Goal: Task Accomplishment & Management: Manage account settings

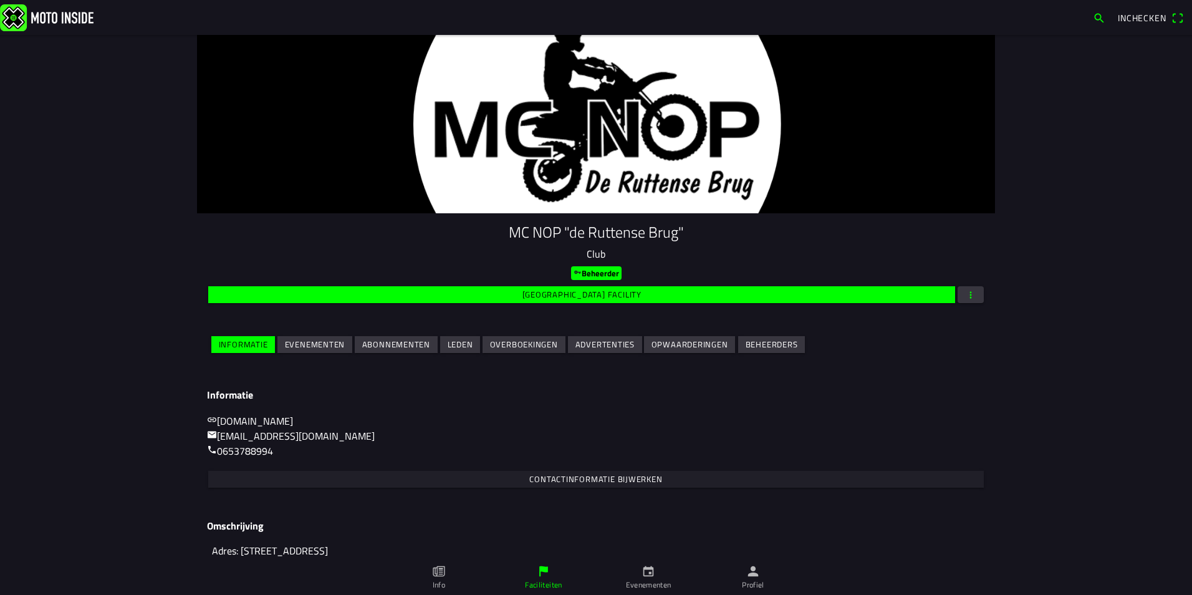
click at [0, 0] on slot "Evenementen" at bounding box center [0, 0] width 0 height 0
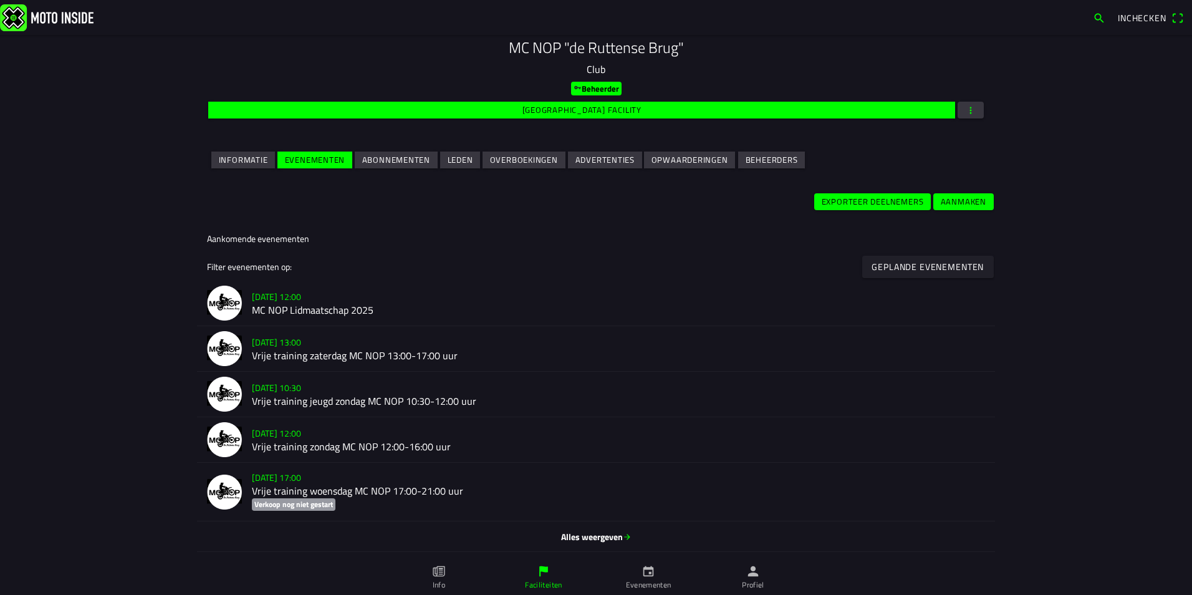
scroll to position [187, 0]
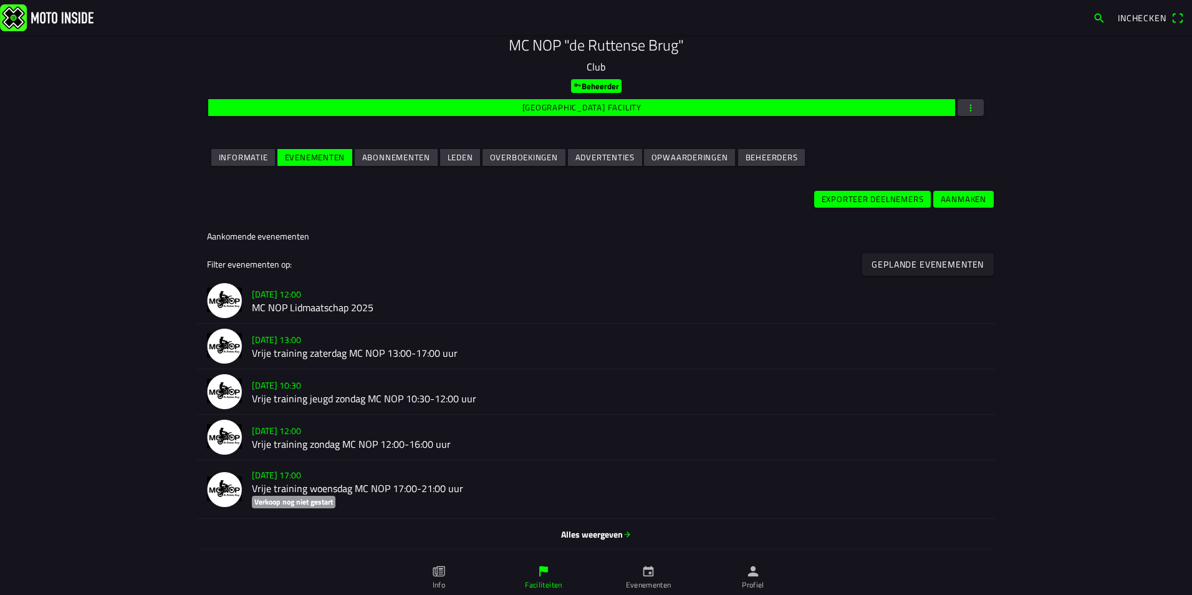
click at [456, 352] on h2 "Vrije training zaterdag MC NOP 13:00-17:00 uur" at bounding box center [618, 353] width 733 height 12
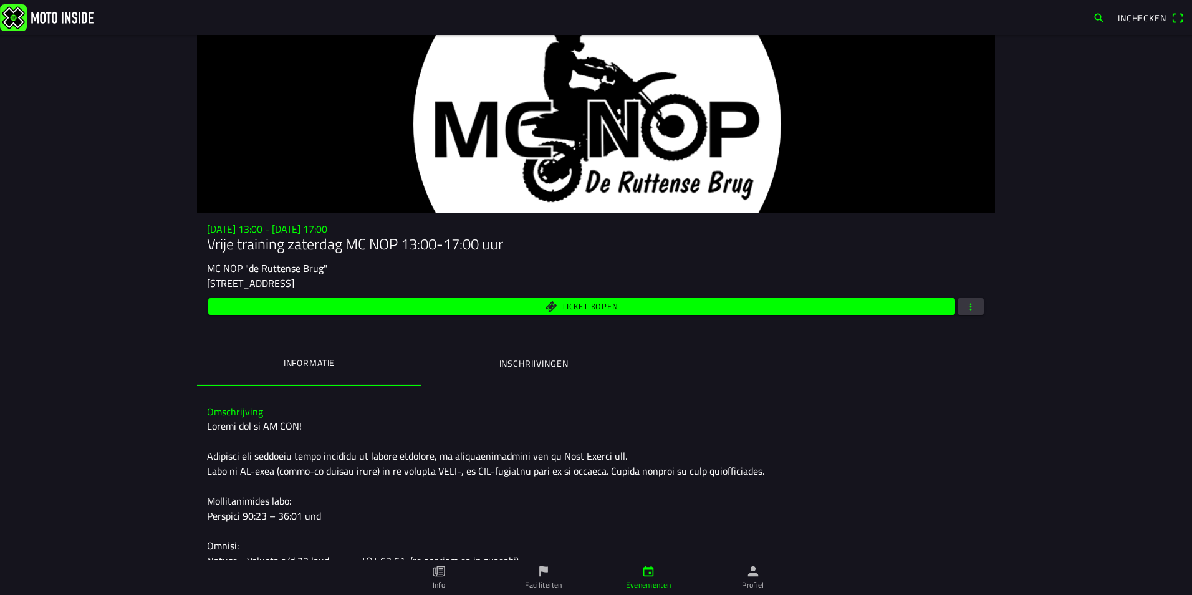
click at [552, 368] on ion-label "Inschrijvingen" at bounding box center [533, 364] width 69 height 14
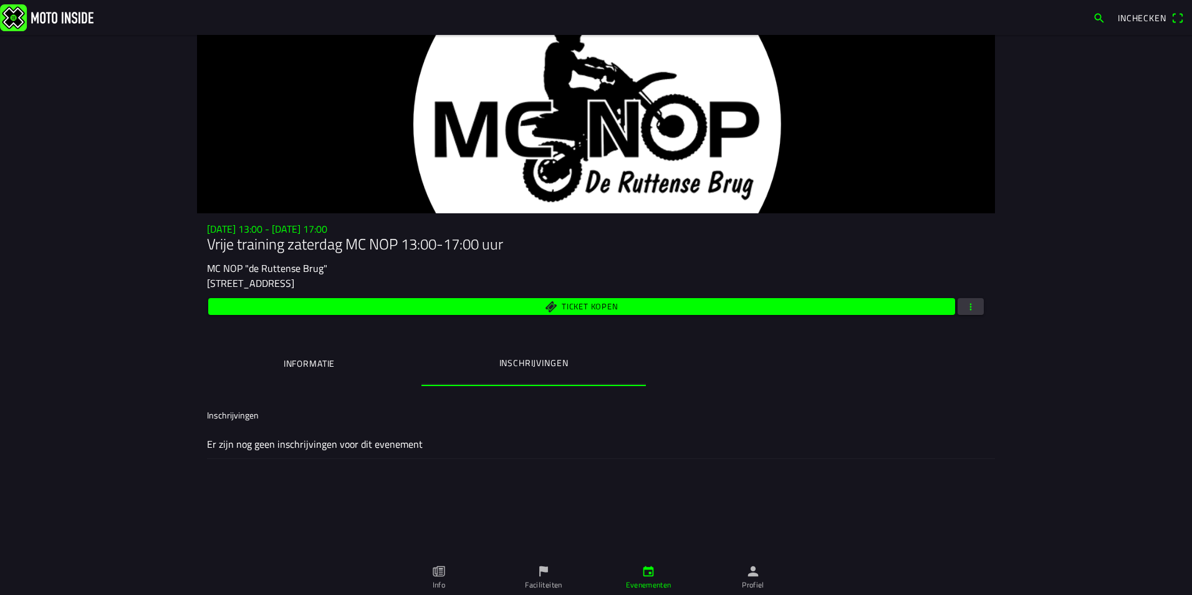
click at [975, 306] on span "button" at bounding box center [970, 306] width 11 height 17
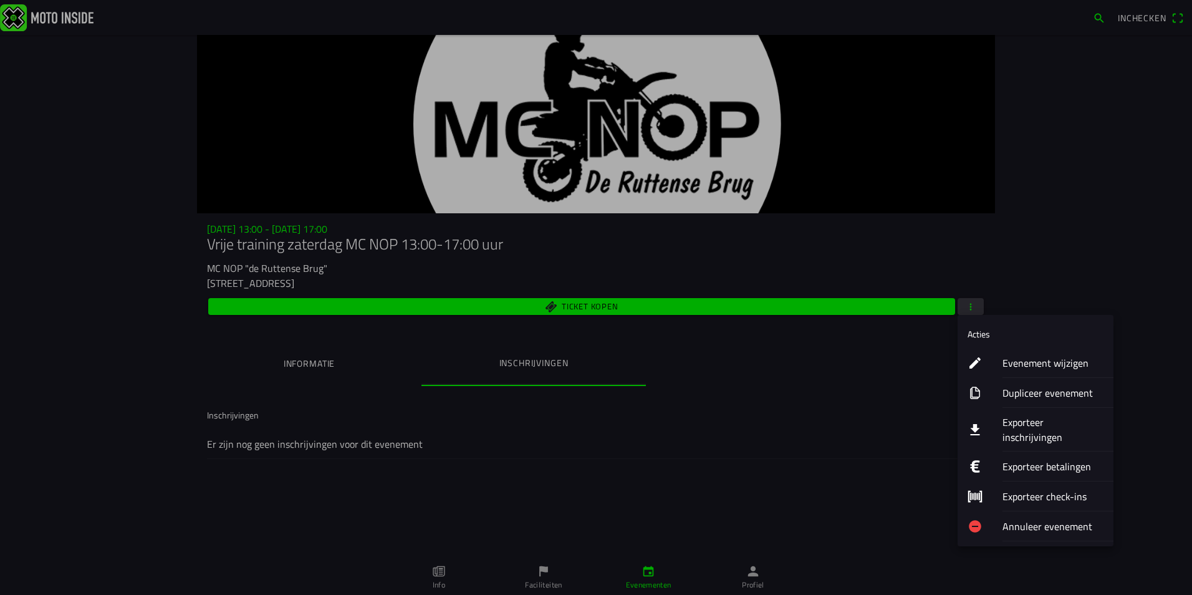
click at [1043, 519] on ion-label "Annuleer evenement" at bounding box center [1053, 526] width 101 height 15
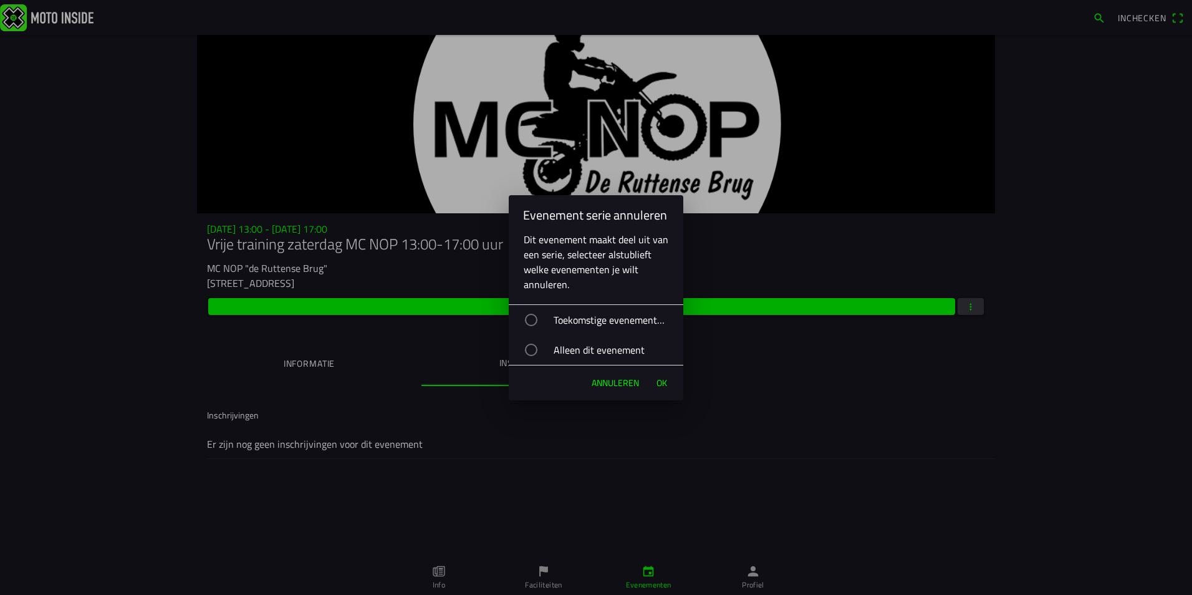
click at [532, 351] on div "button" at bounding box center [531, 350] width 12 height 12
click at [665, 382] on span "Ok" at bounding box center [662, 383] width 11 height 12
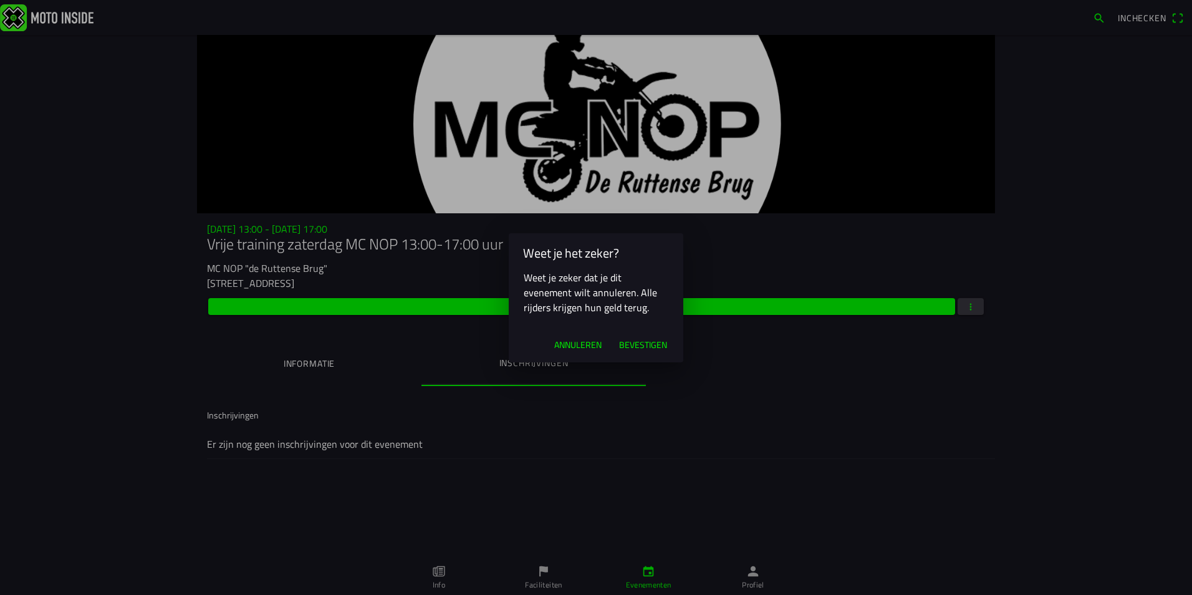
click at [650, 344] on span "Bevestigen" at bounding box center [643, 345] width 48 height 12
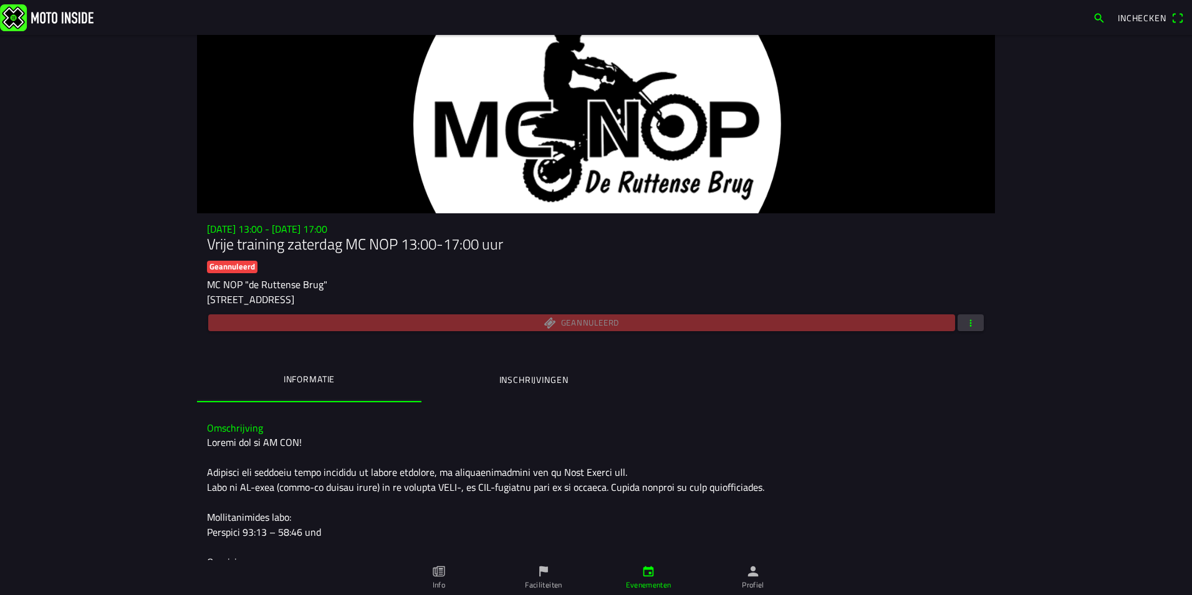
click at [756, 575] on icon "person" at bounding box center [753, 571] width 11 height 11
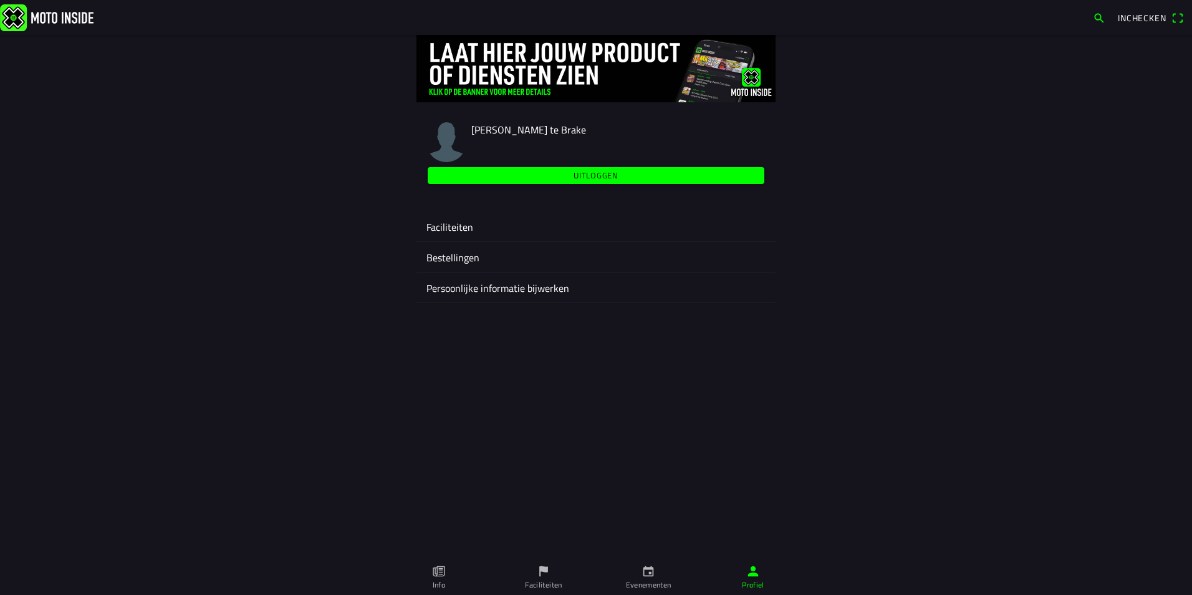
click at [455, 228] on ion-label "Faciliteiten" at bounding box center [595, 226] width 339 height 15
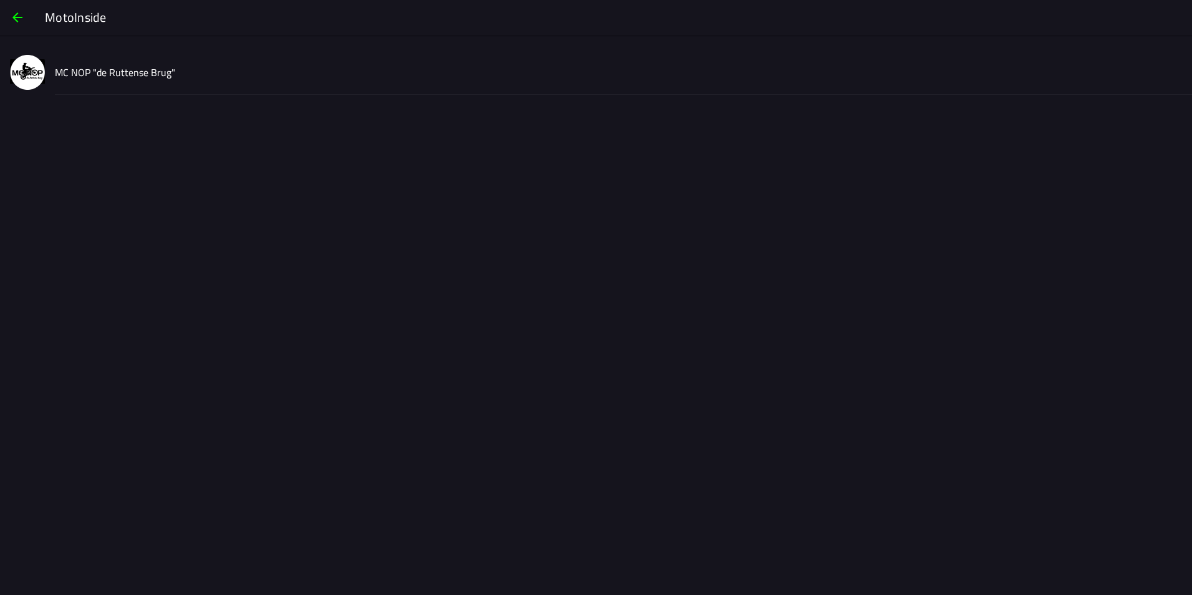
click at [122, 61] on div "MC NOP "de Ruttense Brug"" at bounding box center [618, 72] width 1127 height 44
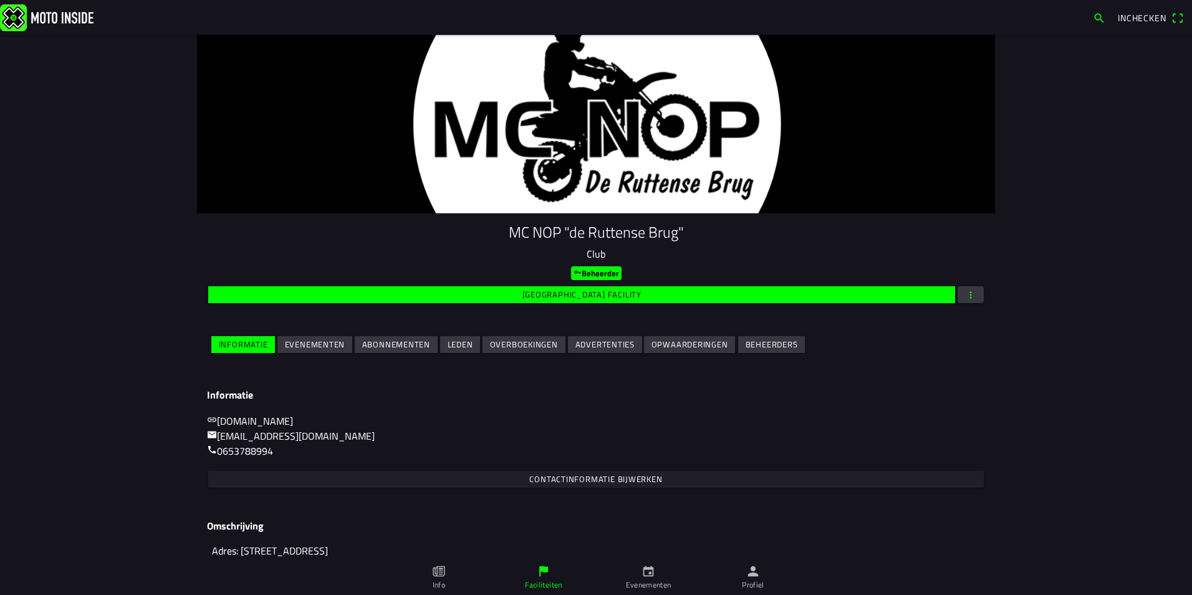
click at [0, 0] on slot "Evenementen" at bounding box center [0, 0] width 0 height 0
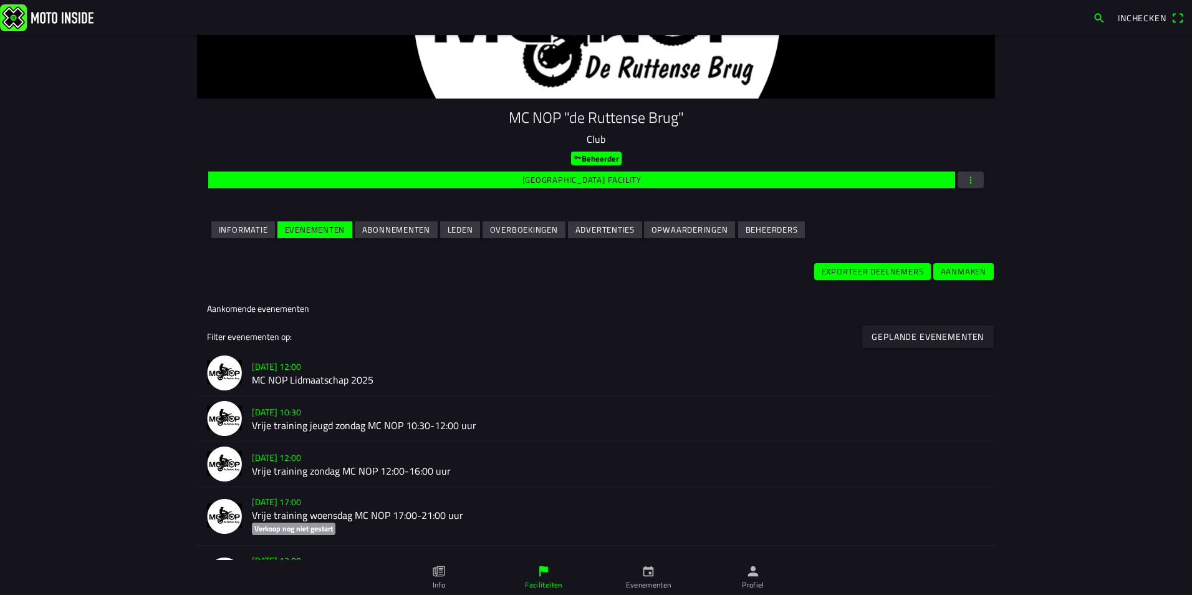
scroll to position [187, 0]
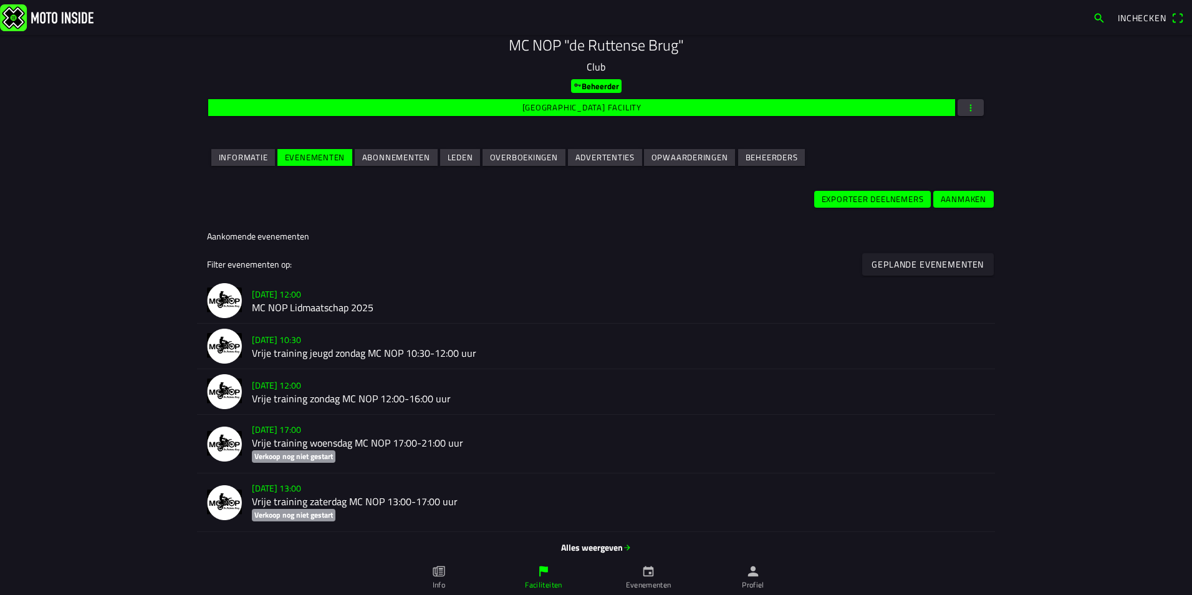
drag, startPoint x: 314, startPoint y: 352, endPoint x: 300, endPoint y: 352, distance: 14.3
click at [300, 352] on h2 "Vrije training jeugd zondag MC NOP 10:30-12:00 uur" at bounding box center [618, 353] width 733 height 12
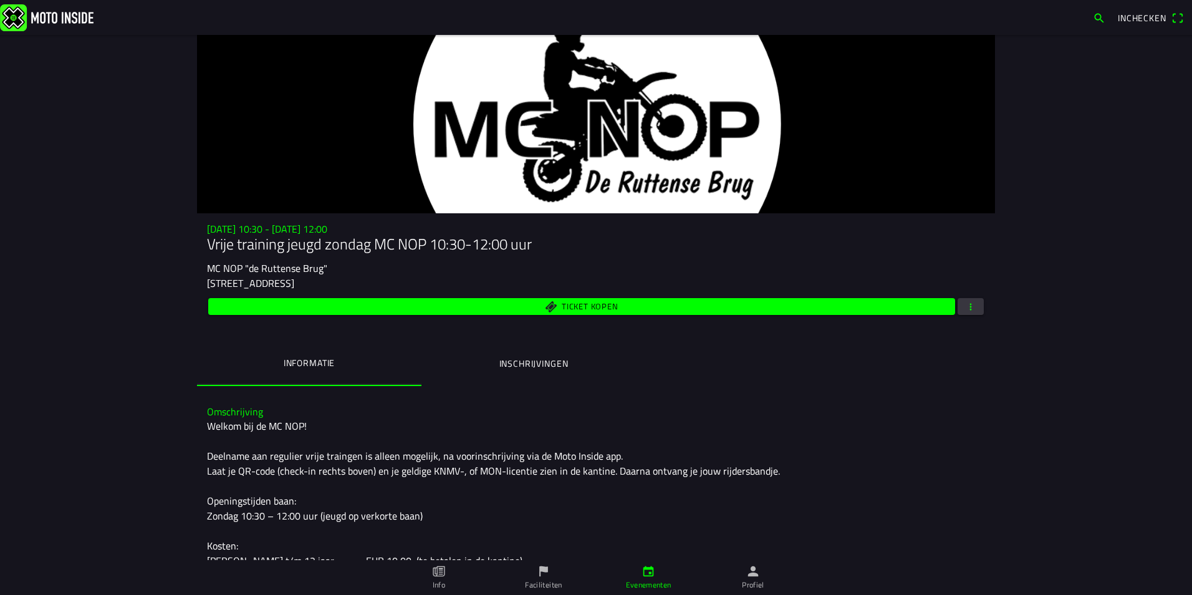
click at [965, 303] on span "button" at bounding box center [970, 306] width 11 height 17
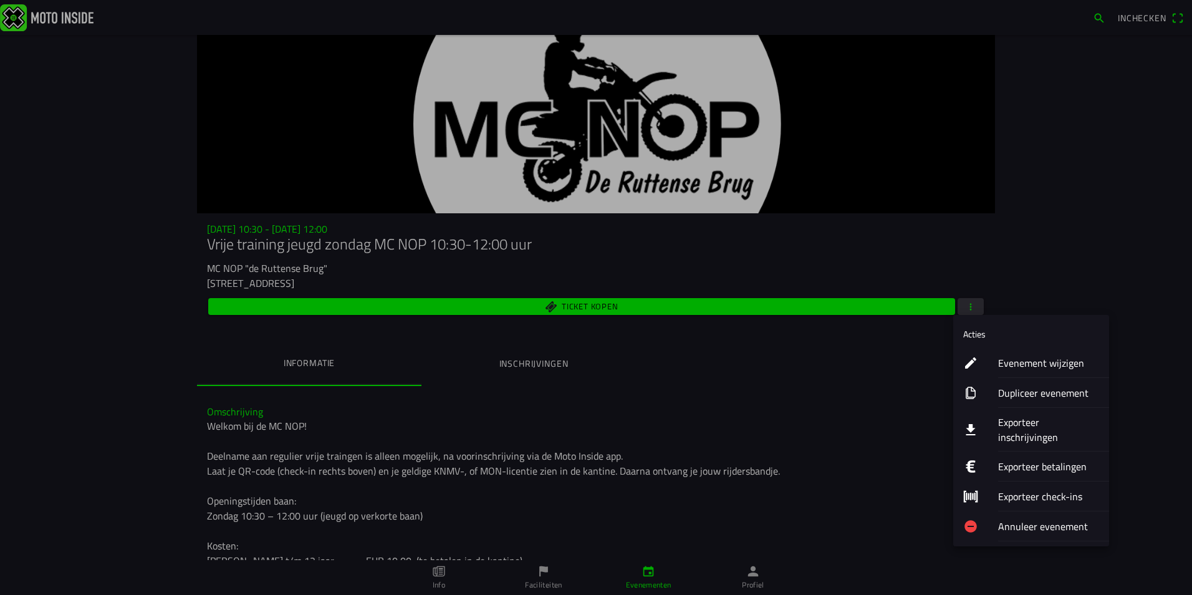
click at [1022, 519] on ion-label "Annuleer evenement" at bounding box center [1048, 526] width 101 height 15
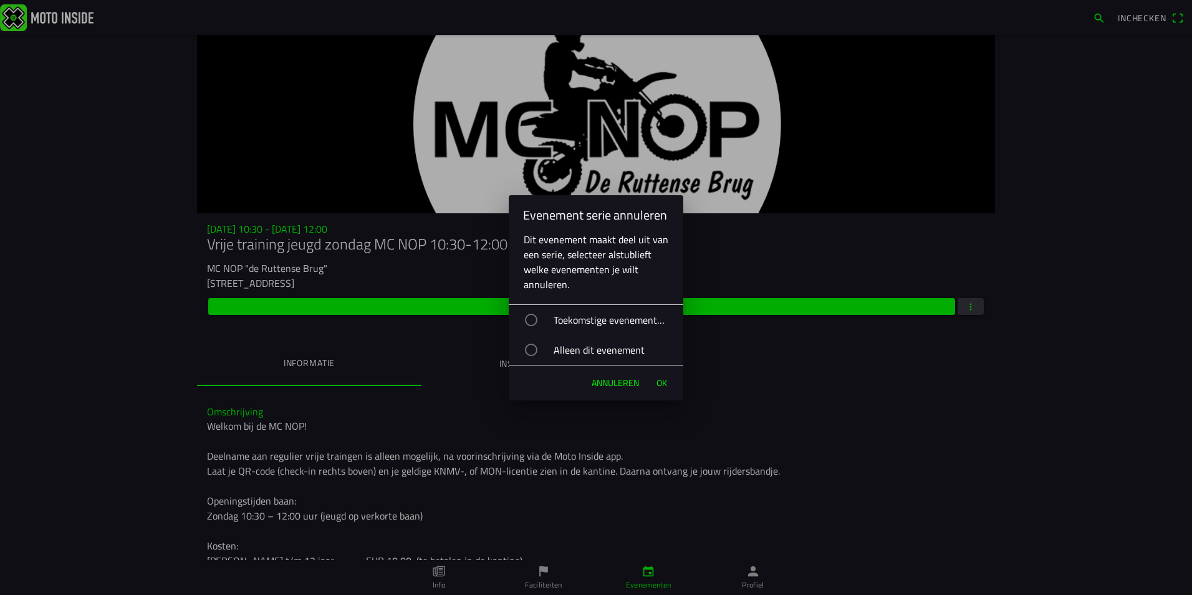
click at [534, 349] on div "button" at bounding box center [531, 350] width 12 height 12
click at [664, 382] on span "Ok" at bounding box center [662, 383] width 11 height 12
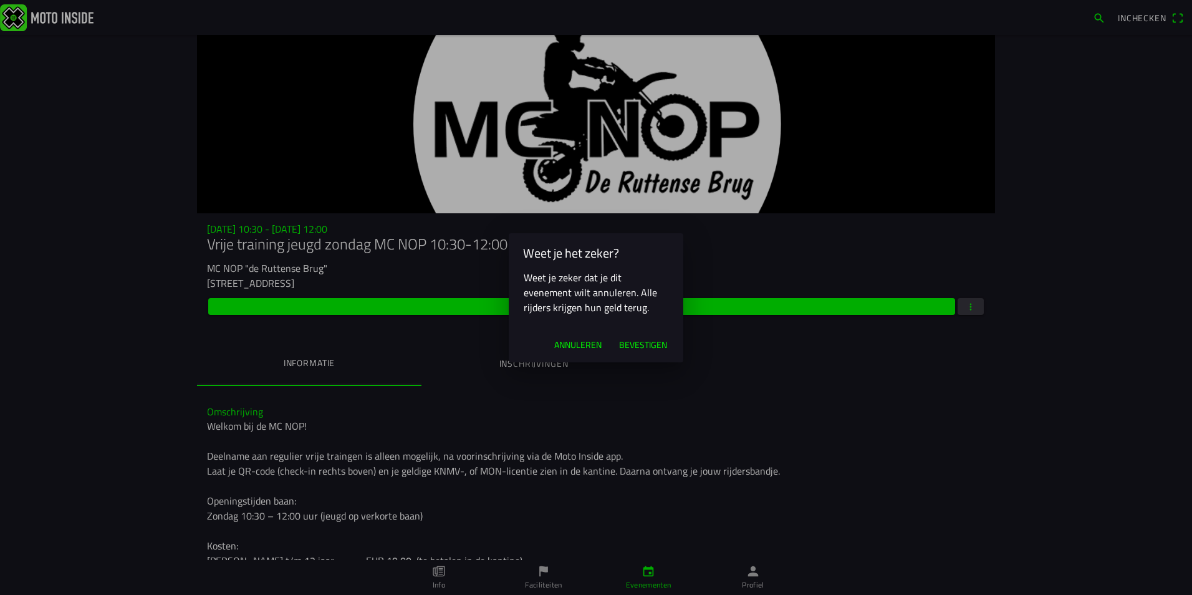
click at [566, 344] on span "Annuleren" at bounding box center [577, 345] width 47 height 12
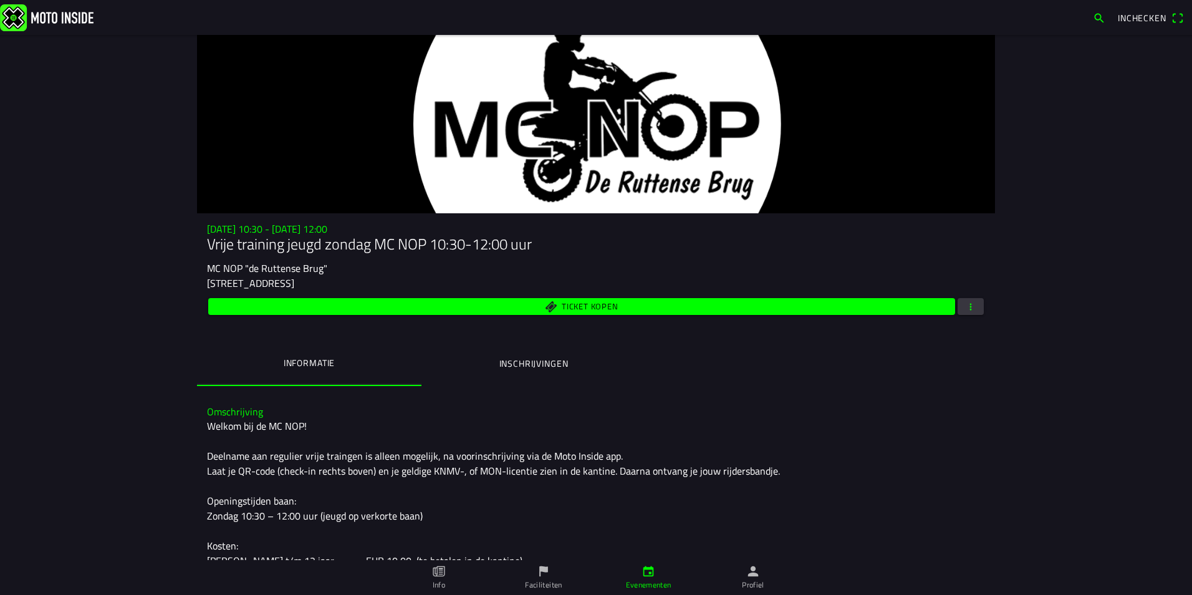
click at [541, 365] on ion-label "Inschrijvingen" at bounding box center [533, 364] width 69 height 14
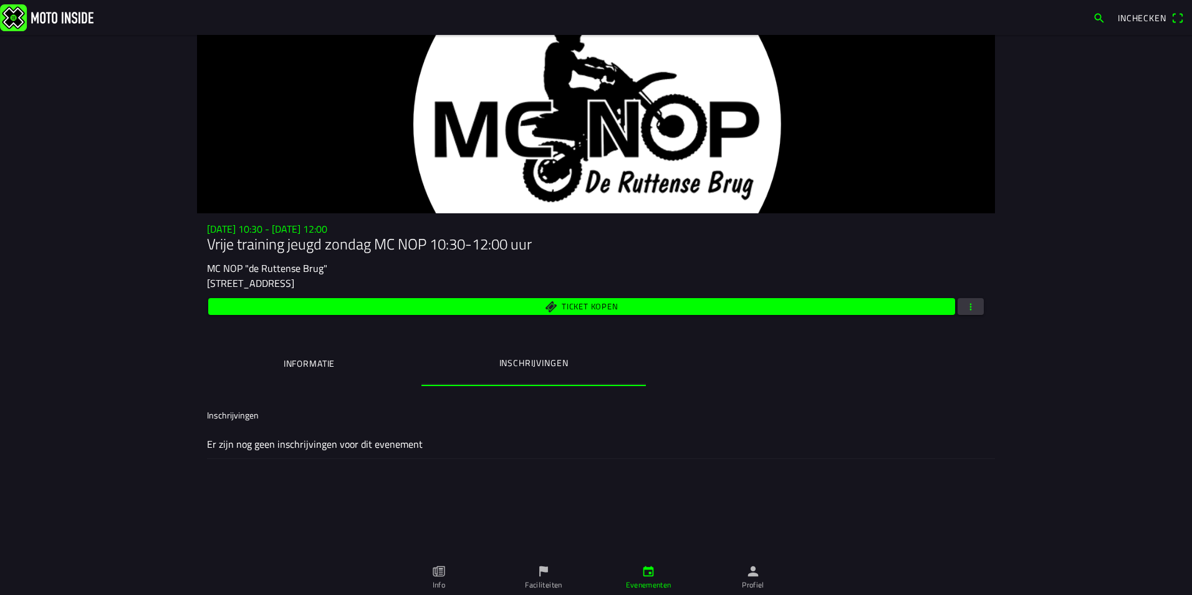
click at [965, 303] on span "button" at bounding box center [970, 306] width 11 height 17
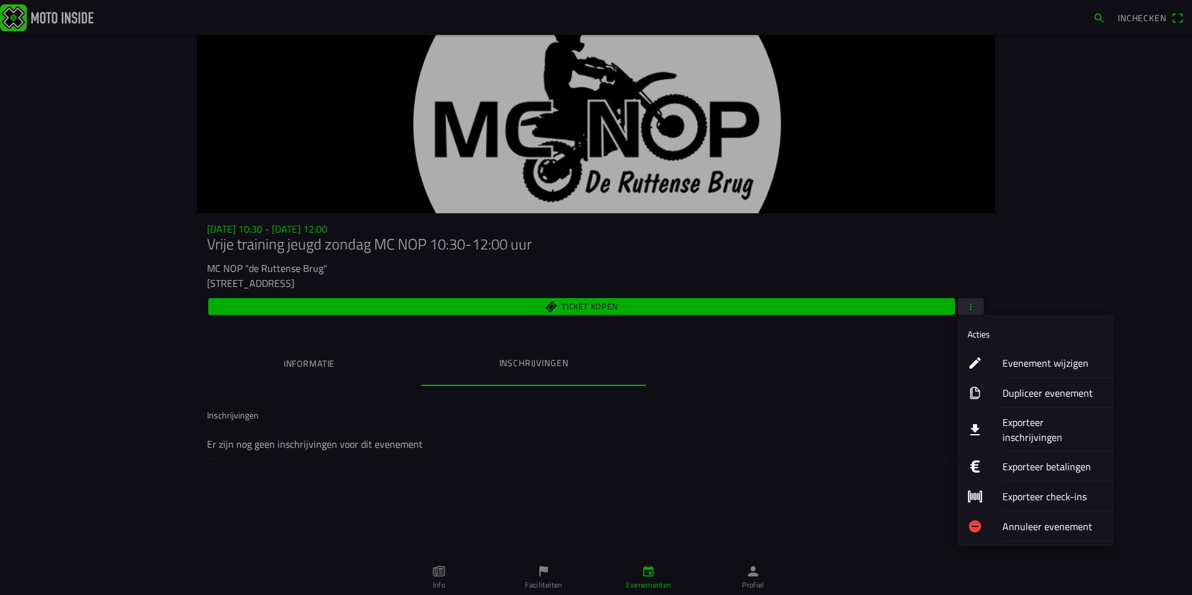
click at [1028, 519] on ion-label "Annuleer evenement" at bounding box center [1053, 526] width 101 height 15
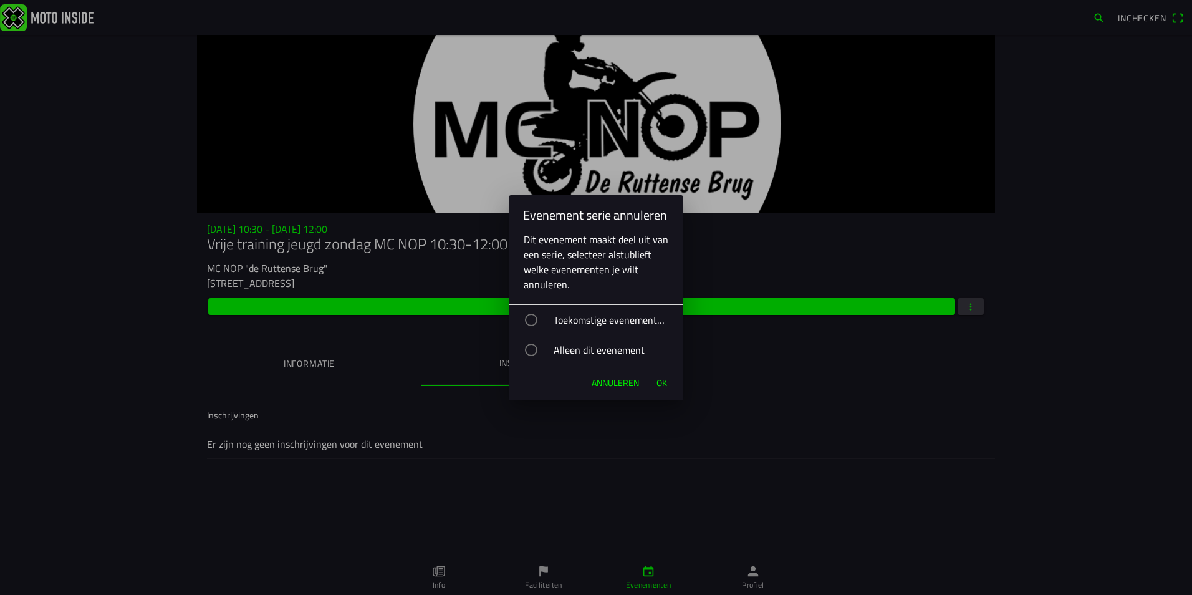
click at [532, 343] on div "Alleen dit evenement" at bounding box center [602, 349] width 162 height 31
click at [659, 384] on span "Ok" at bounding box center [662, 383] width 11 height 12
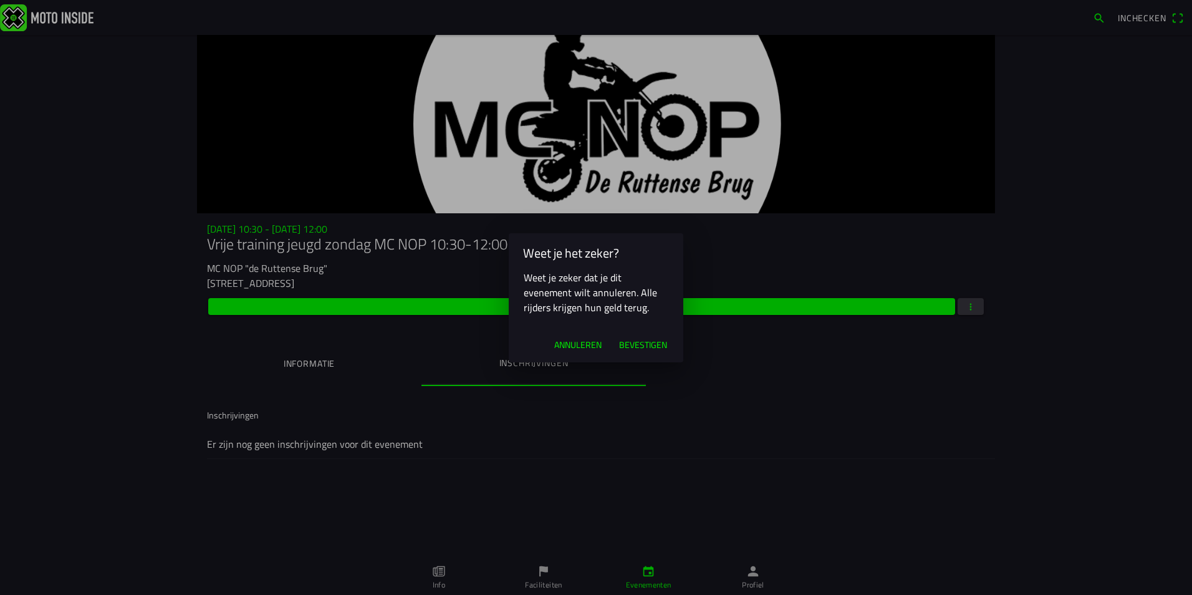
click at [645, 347] on span "Bevestigen" at bounding box center [643, 345] width 48 height 12
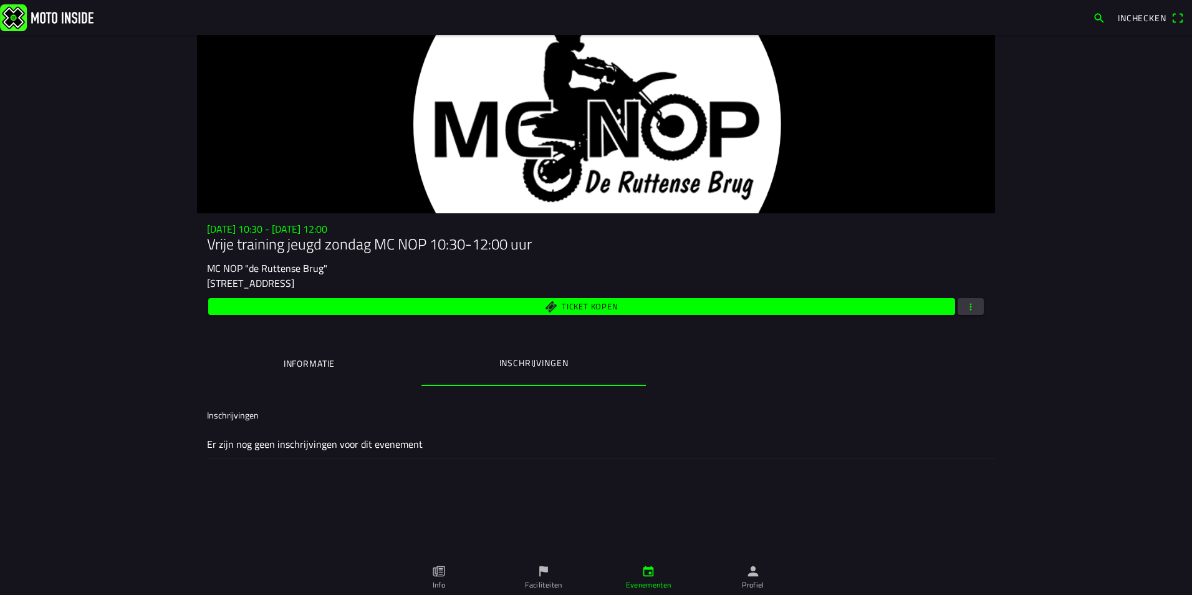
click at [751, 581] on ion-label "Profiel" at bounding box center [753, 584] width 22 height 11
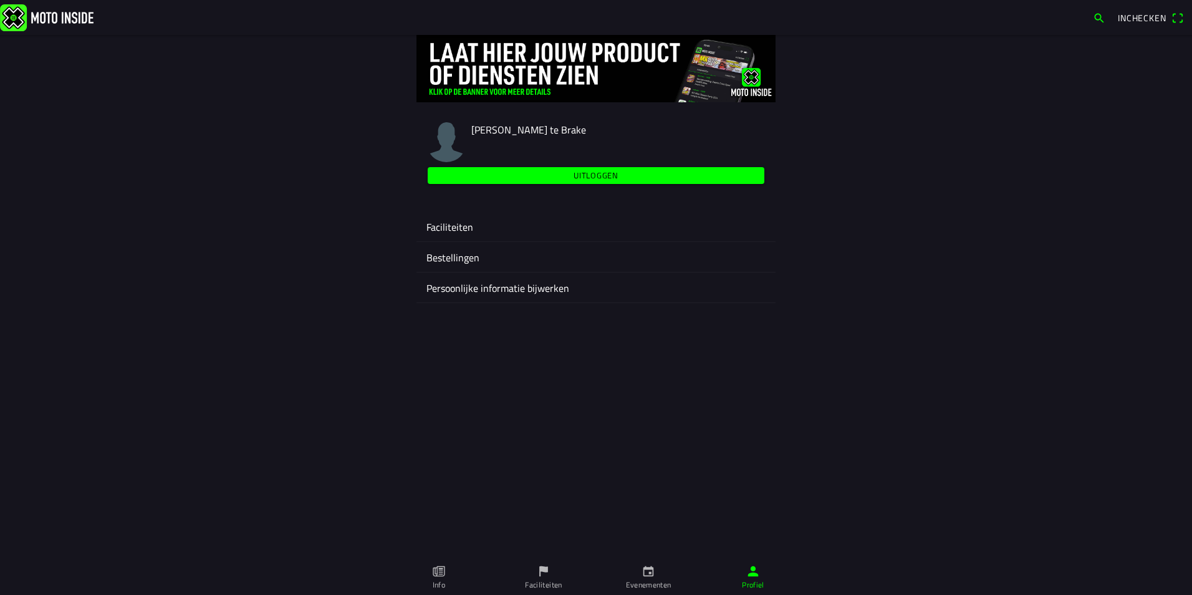
click at [460, 224] on ion-label "Faciliteiten" at bounding box center [595, 226] width 339 height 15
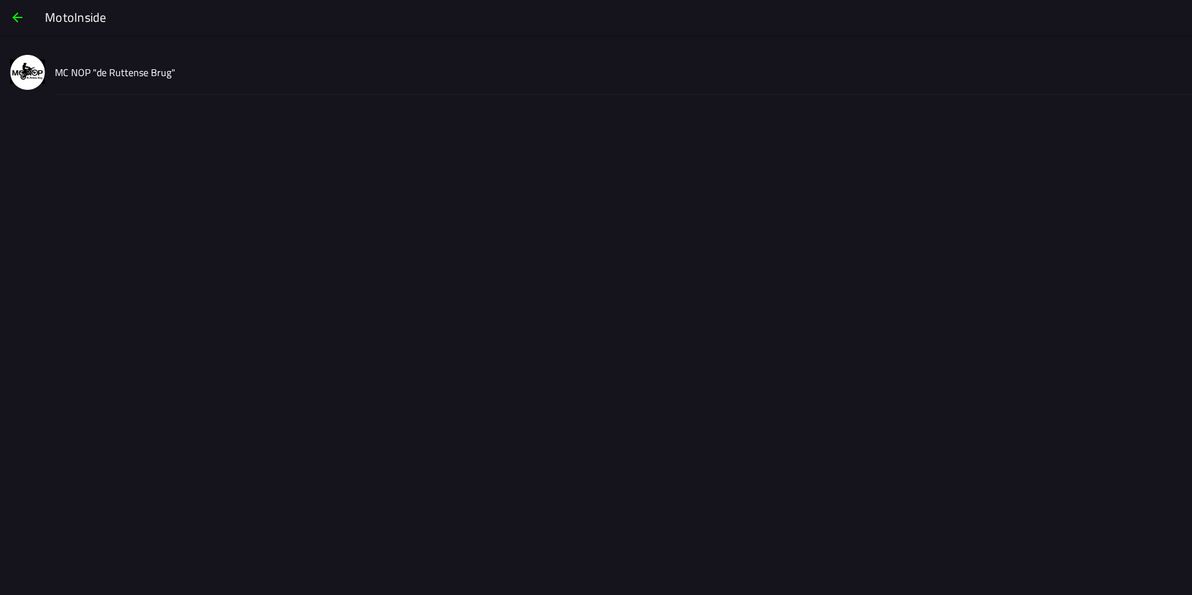
click at [0, 0] on slot "MC NOP "de Ruttense Brug"" at bounding box center [0, 0] width 0 height 0
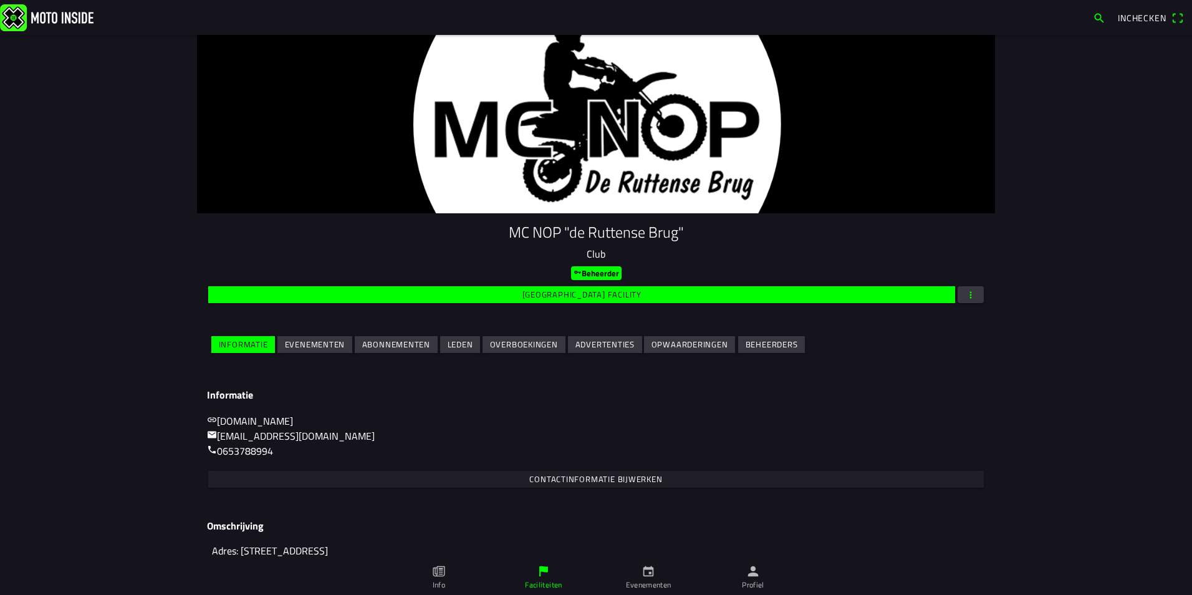
click at [0, 0] on slot "Evenementen" at bounding box center [0, 0] width 0 height 0
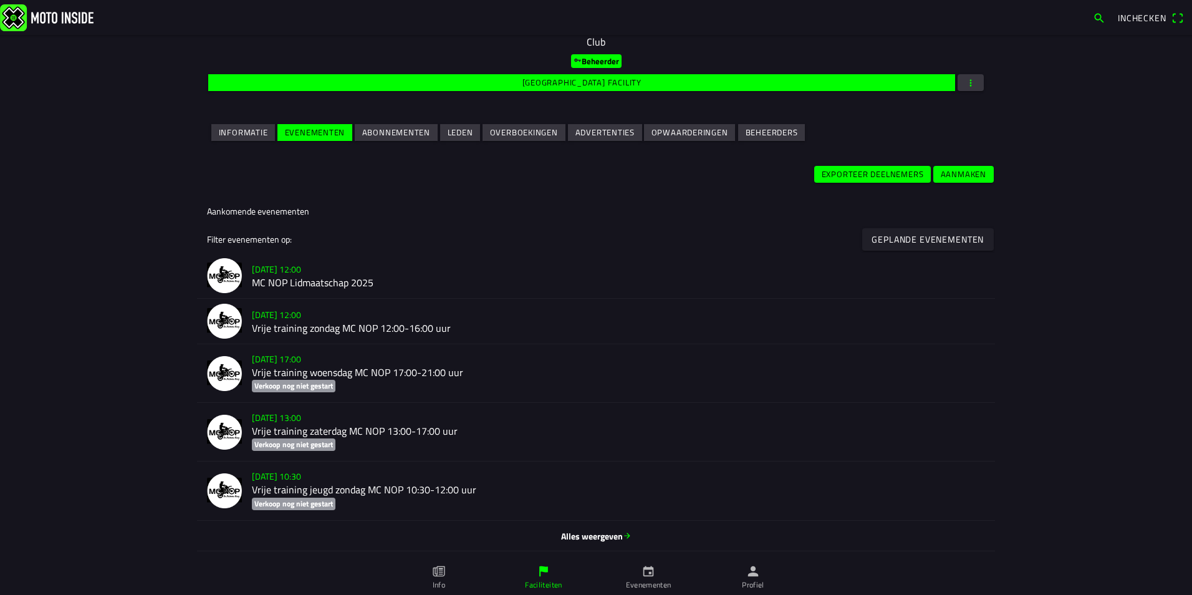
scroll to position [249, 0]
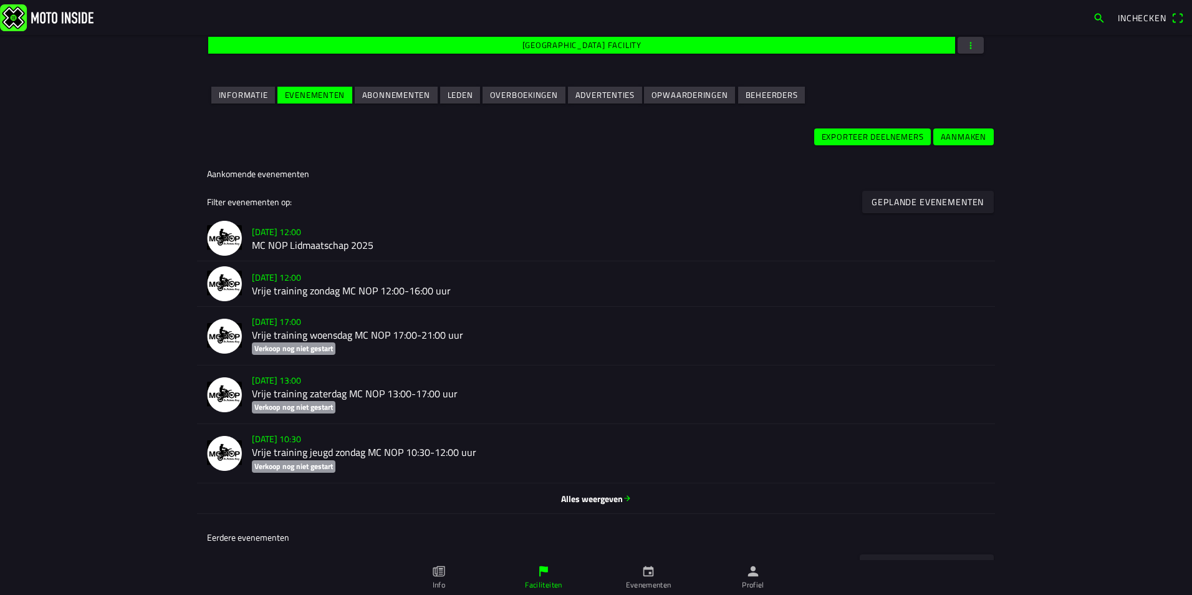
click at [316, 287] on h2 "Vrije training zondag MC NOP 12:00-16:00 uur" at bounding box center [618, 291] width 733 height 12
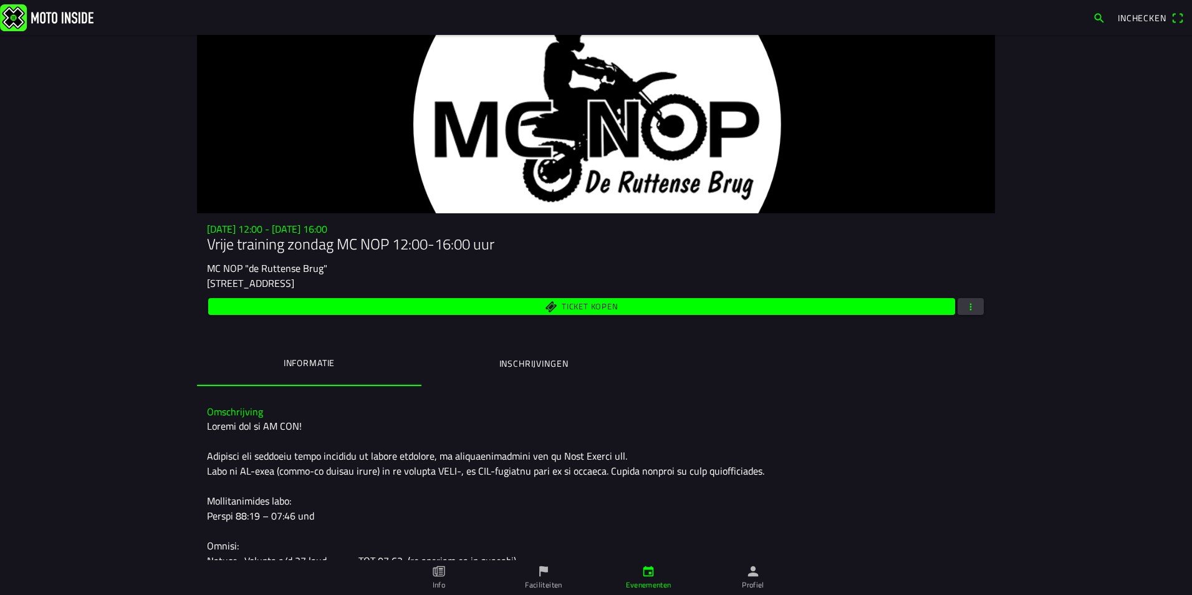
click at [536, 361] on ion-label "Inschrijvingen" at bounding box center [533, 364] width 69 height 14
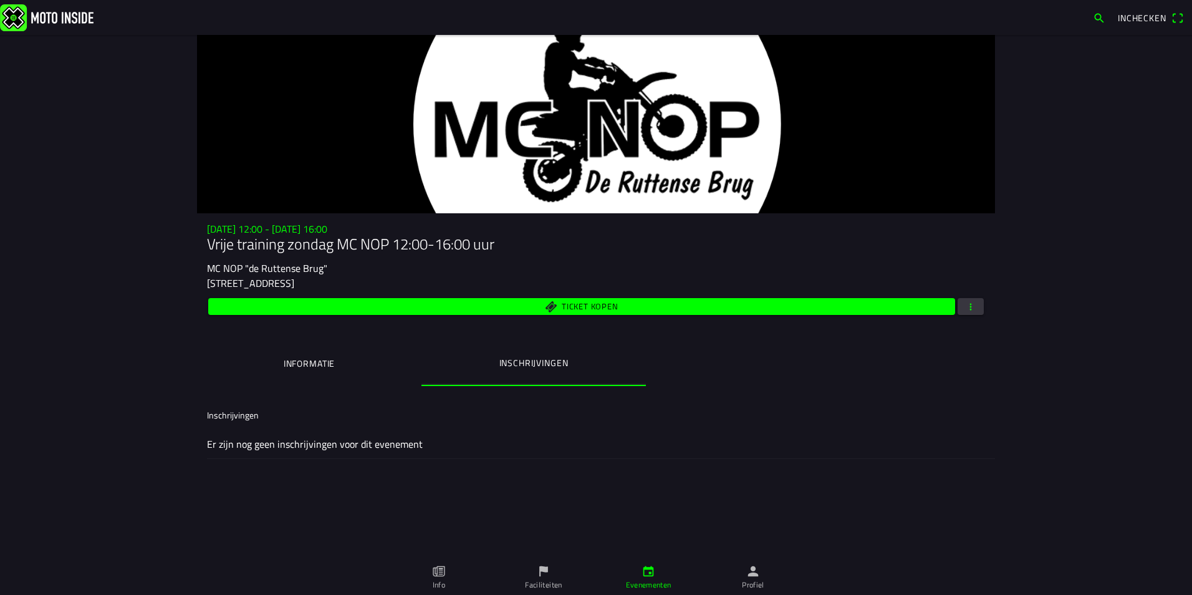
click at [968, 306] on span "button" at bounding box center [970, 306] width 11 height 17
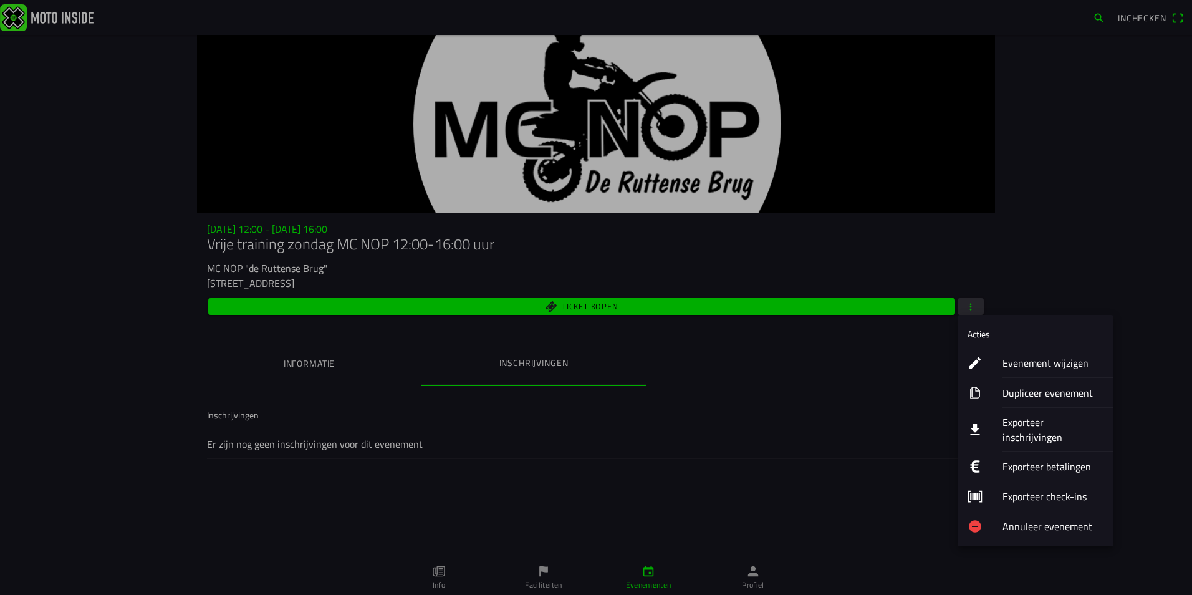
click at [1025, 519] on ion-label "Annuleer evenement" at bounding box center [1053, 526] width 101 height 15
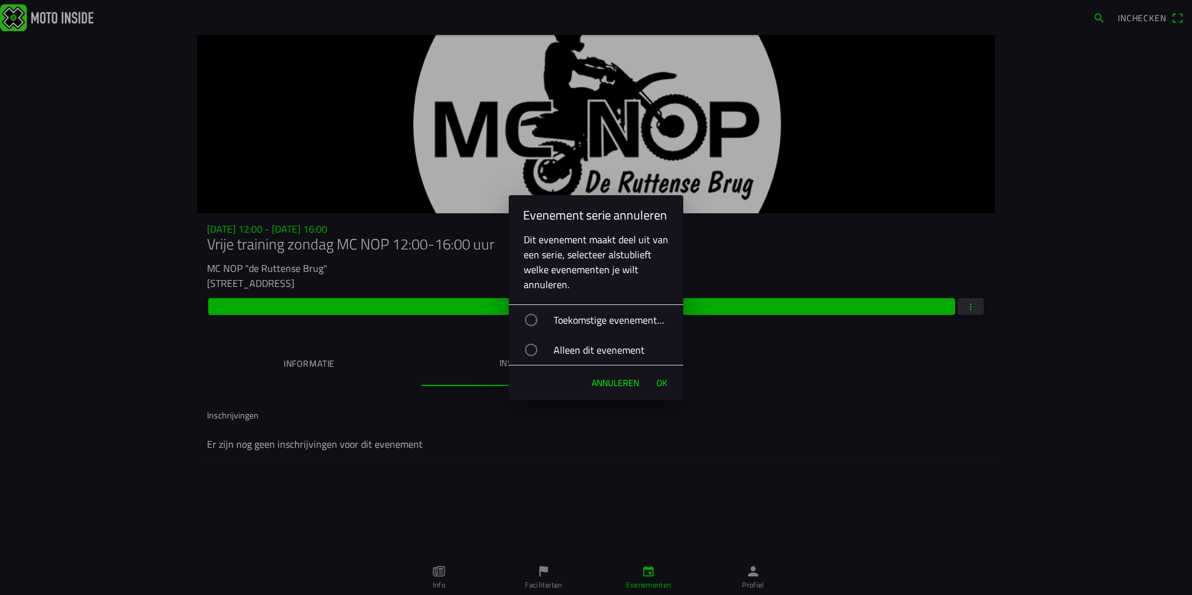
click at [533, 350] on div "button" at bounding box center [531, 350] width 12 height 12
click at [665, 383] on span "Ok" at bounding box center [662, 383] width 11 height 12
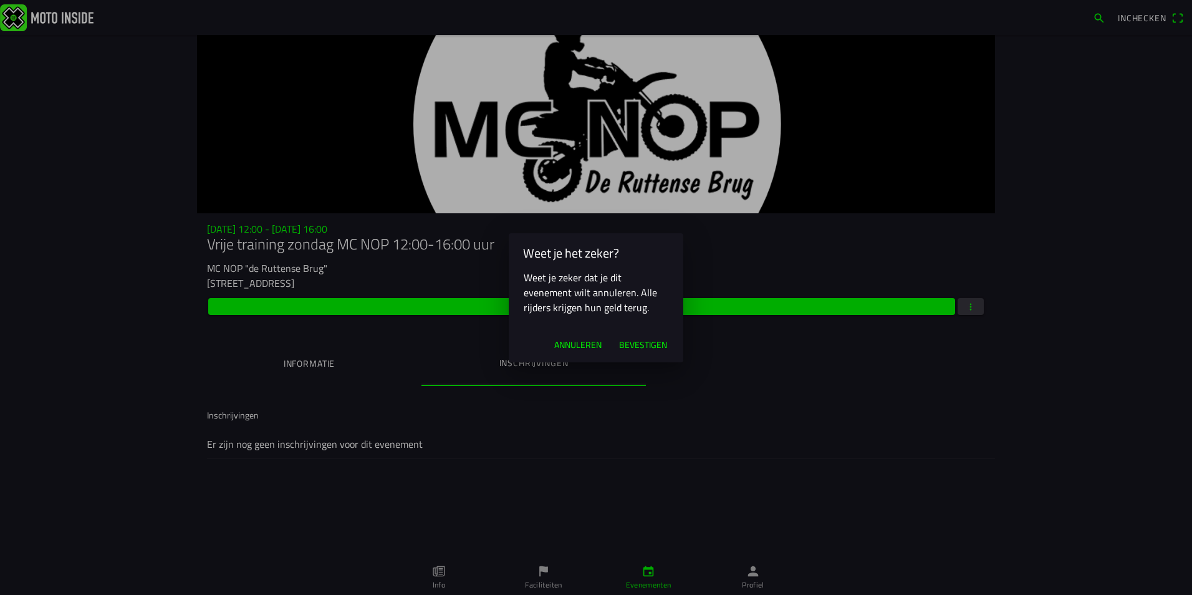
click at [646, 346] on span "Bevestigen" at bounding box center [643, 345] width 48 height 12
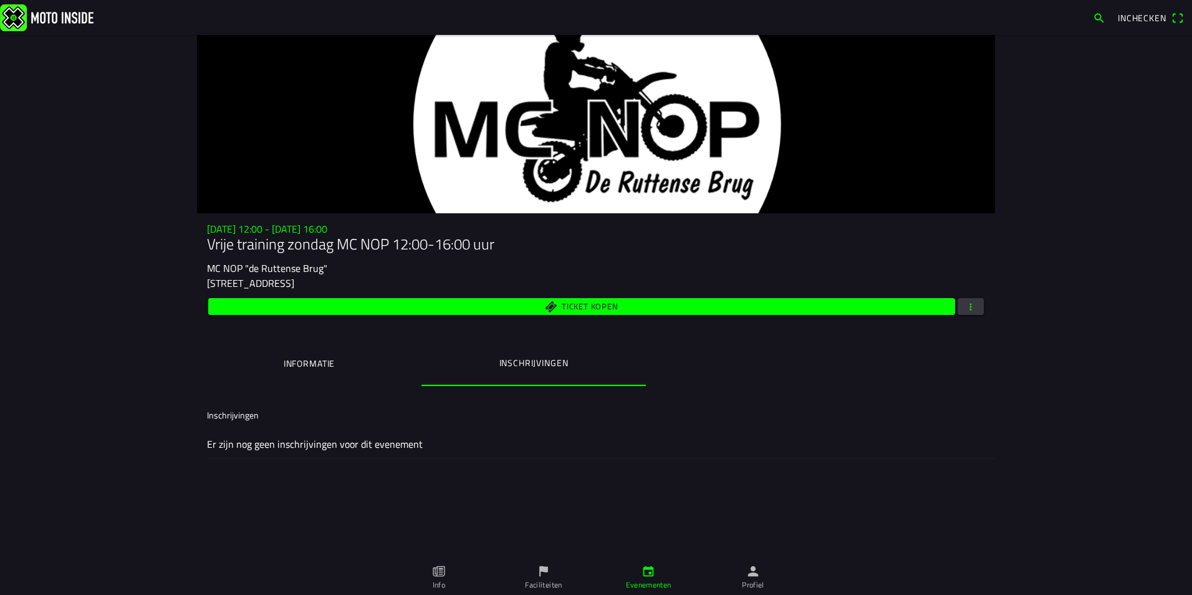
click at [751, 581] on ion-label "Profiel" at bounding box center [753, 584] width 22 height 11
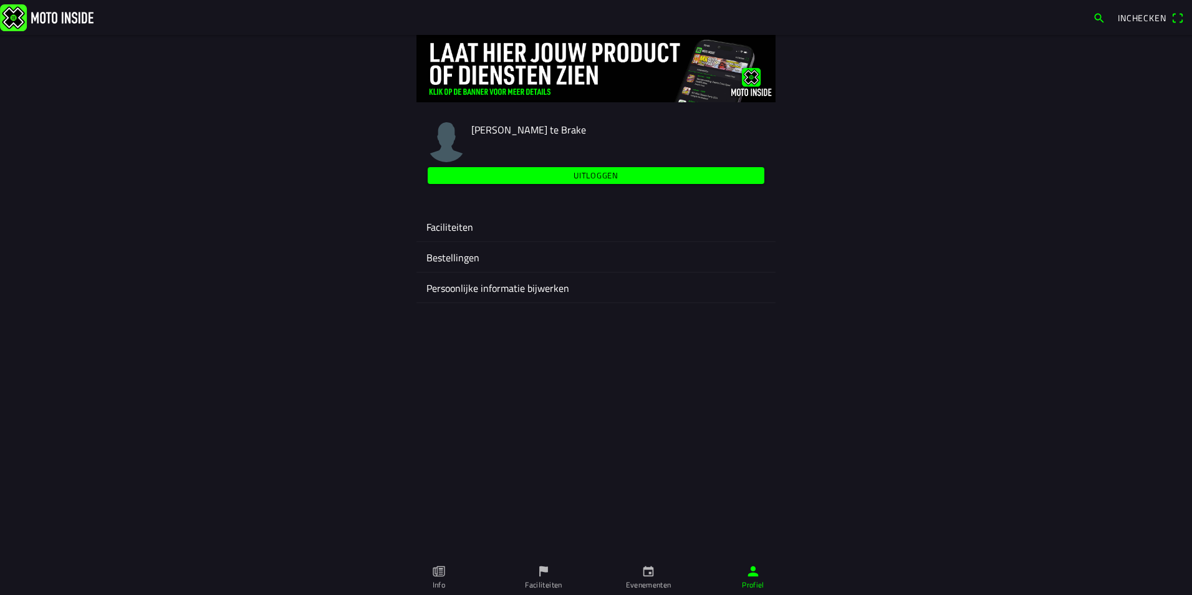
click at [463, 223] on ion-label "Faciliteiten" at bounding box center [595, 226] width 339 height 15
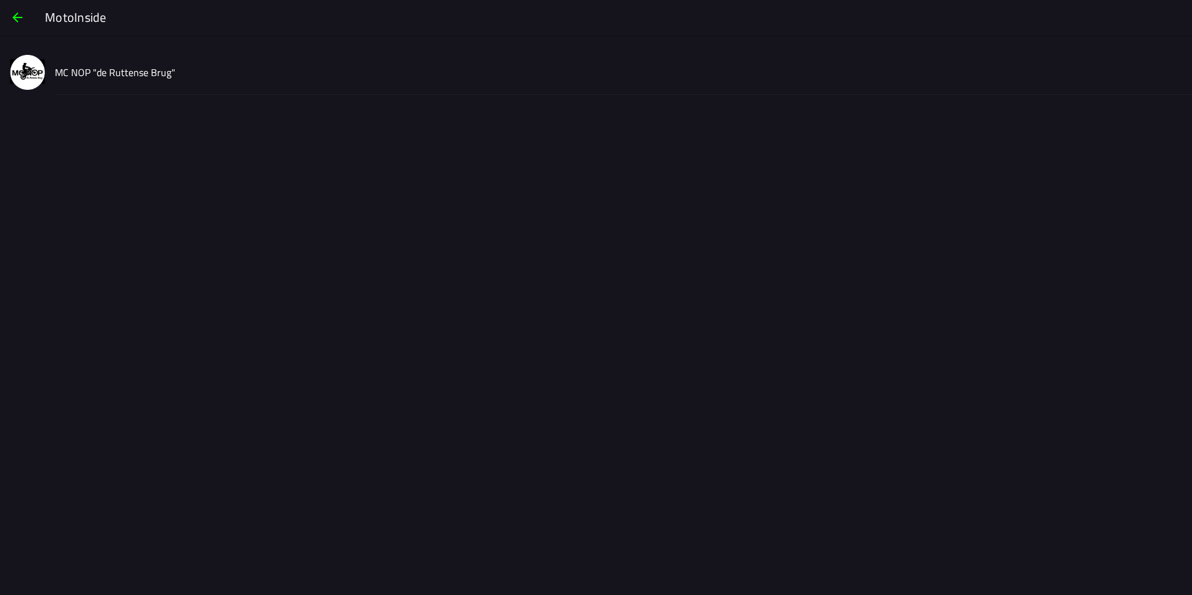
click at [0, 0] on slot "MC NOP "de Ruttense Brug"" at bounding box center [0, 0] width 0 height 0
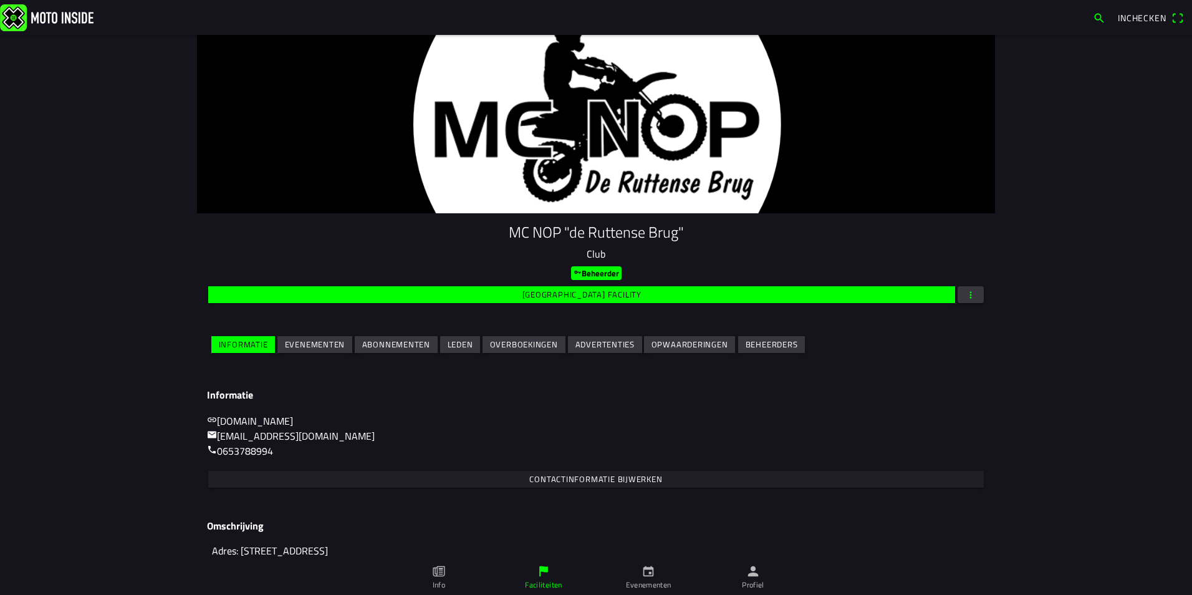
click at [0, 0] on slot "Evenementen" at bounding box center [0, 0] width 0 height 0
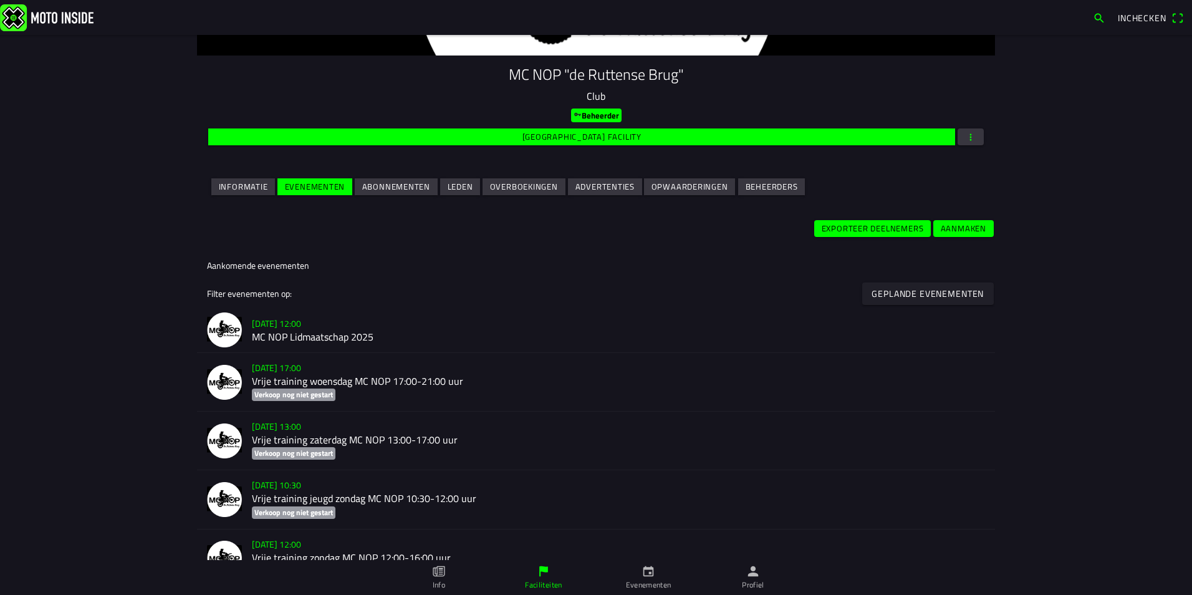
scroll to position [187, 0]
